Goal: Transaction & Acquisition: Purchase product/service

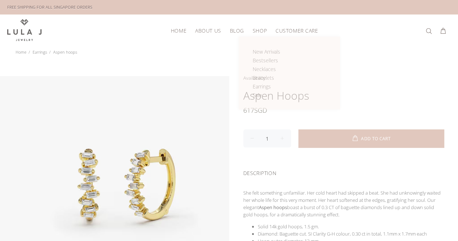
click at [256, 31] on span "Shop" at bounding box center [260, 30] width 14 height 5
click at [267, 68] on span "Necklaces" at bounding box center [264, 68] width 23 height 7
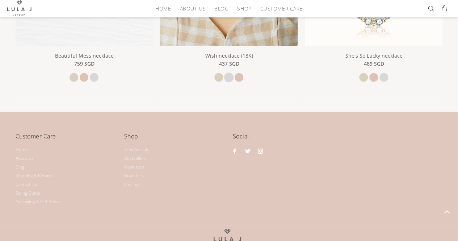
scroll to position [705, 0]
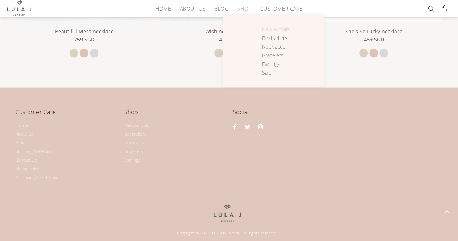
click at [266, 28] on span "New Arrivals" at bounding box center [275, 29] width 27 height 7
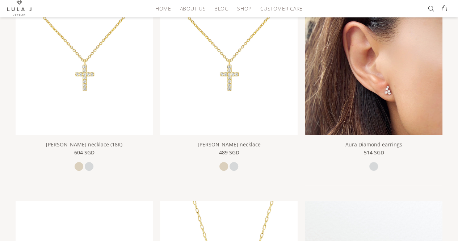
scroll to position [181, 0]
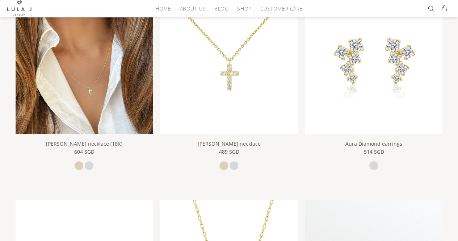
click at [97, 69] on img at bounding box center [84, 64] width 137 height 137
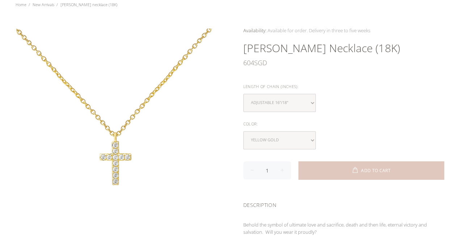
scroll to position [36, 0]
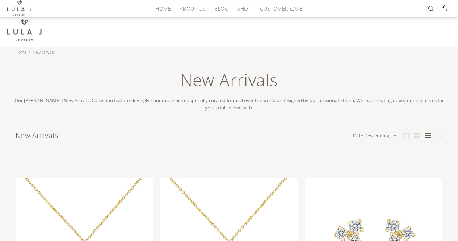
scroll to position [181, 0]
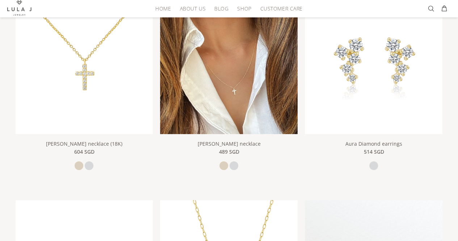
click at [202, 59] on img at bounding box center [228, 64] width 137 height 137
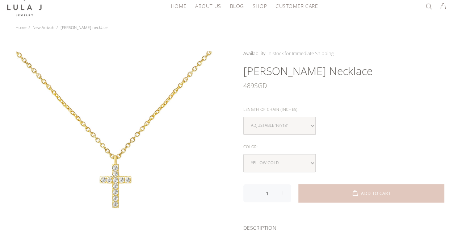
scroll to position [36, 0]
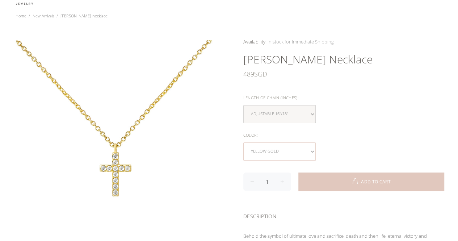
click at [287, 144] on select "yellow gold white gold" at bounding box center [279, 151] width 72 height 18
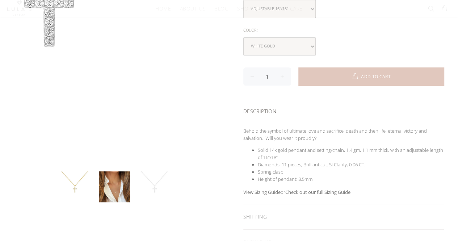
scroll to position [145, 0]
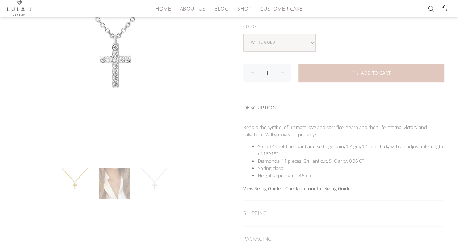
click at [116, 188] on link at bounding box center [114, 182] width 31 height 31
click at [147, 184] on link at bounding box center [154, 182] width 31 height 31
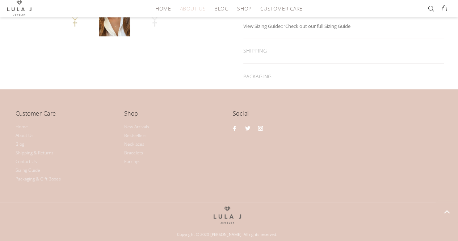
scroll to position [308, 0]
